Goal: Find specific page/section: Find specific page/section

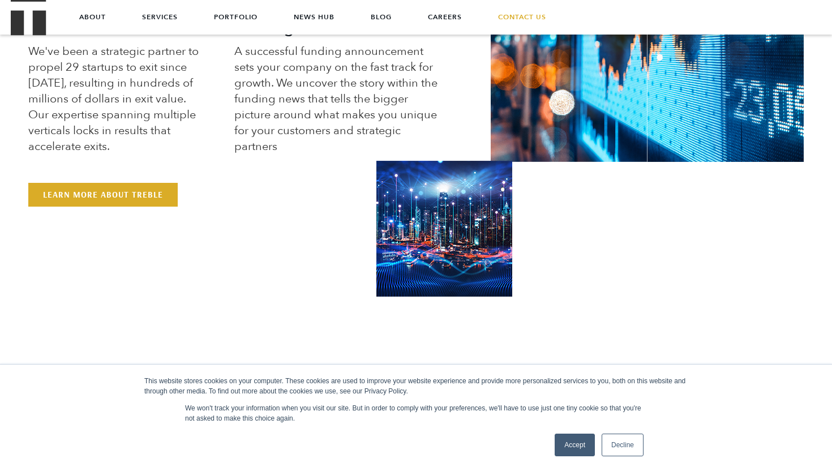
scroll to position [679, 0]
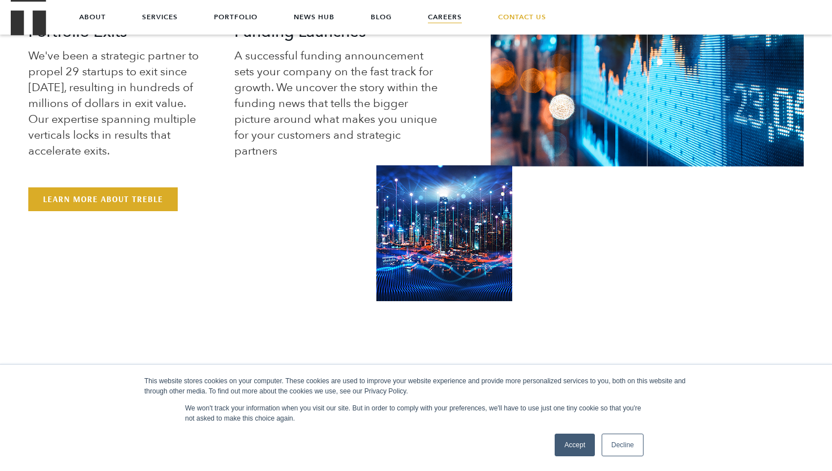
click at [448, 14] on link "Careers" at bounding box center [445, 17] width 34 height 34
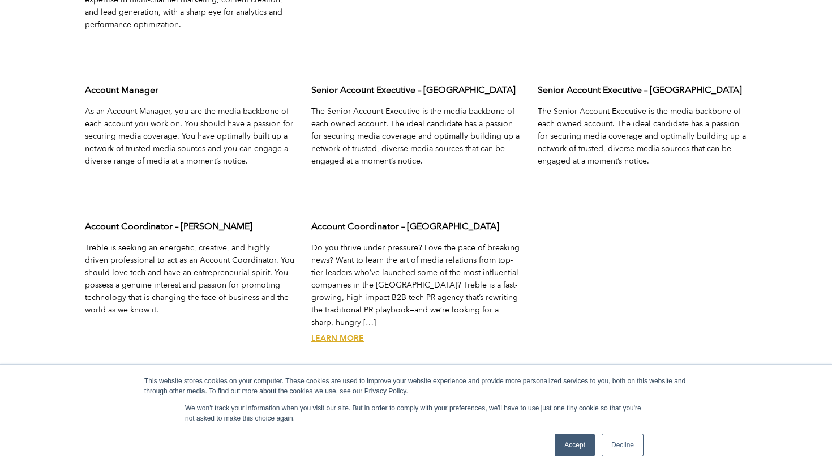
scroll to position [3770, 0]
click at [375, 280] on p "Do you thrive under pressure? Love the pace of breaking news? Want to learn the…" at bounding box center [415, 284] width 209 height 87
click at [350, 332] on link "Learn More" at bounding box center [337, 337] width 53 height 11
